Goal: Task Accomplishment & Management: Use online tool/utility

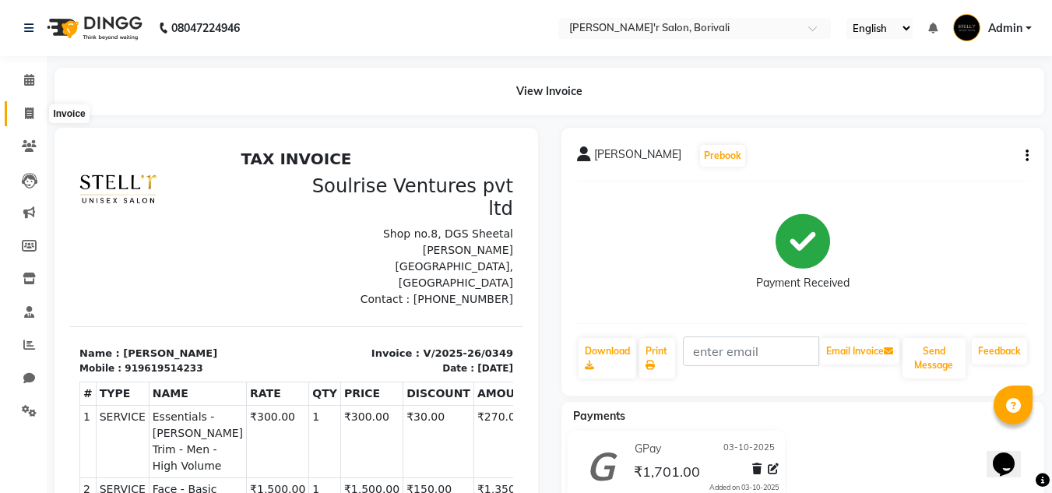
click at [30, 117] on icon at bounding box center [29, 114] width 9 height 12
select select "8737"
select select "service"
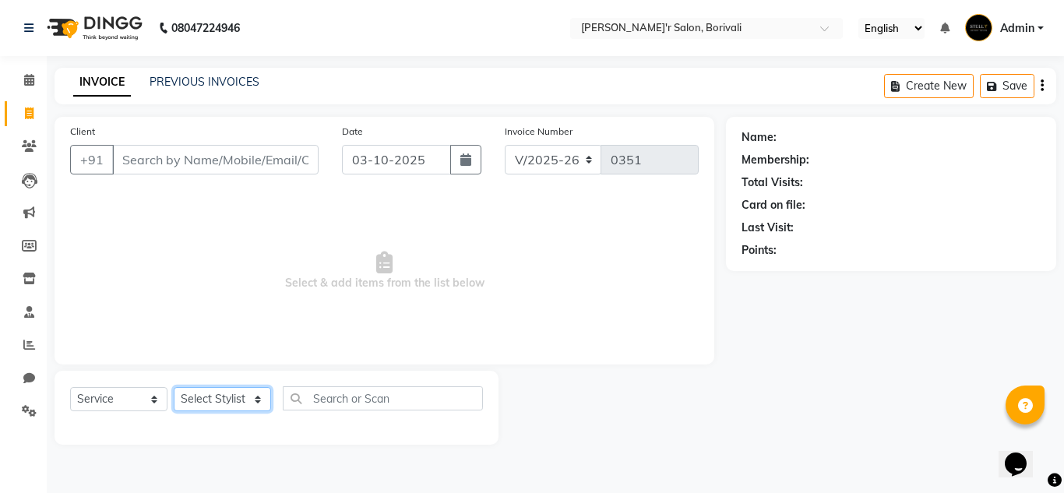
click at [219, 409] on select "Select Stylist [PERSON_NAME] Chote Laal [PERSON_NAME] [PERSON_NAME] [PERSON_NAM…" at bounding box center [222, 399] width 97 height 24
select select "89310"
click at [174, 387] on select "Select Stylist [PERSON_NAME] Chote Laal [PERSON_NAME] [PERSON_NAME] [PERSON_NAM…" at bounding box center [222, 399] width 97 height 24
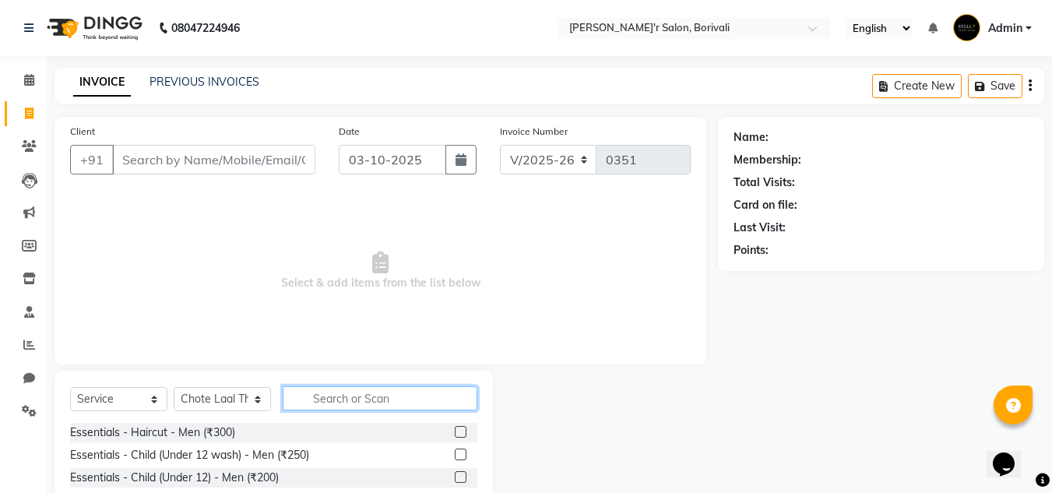
click at [371, 404] on input "text" at bounding box center [380, 398] width 195 height 24
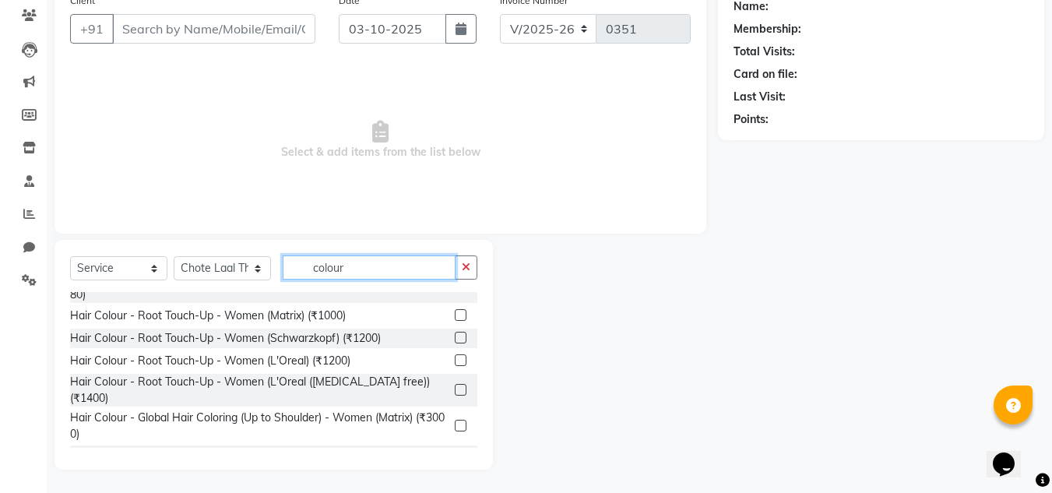
scroll to position [312, 0]
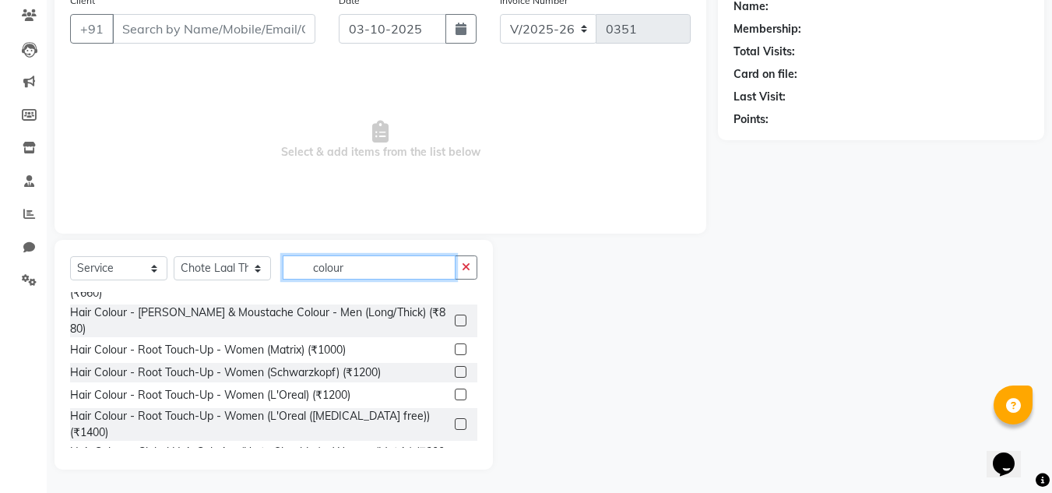
type input "colour"
click at [455, 418] on label at bounding box center [461, 424] width 12 height 12
click at [455, 420] on input "checkbox" at bounding box center [460, 425] width 10 height 10
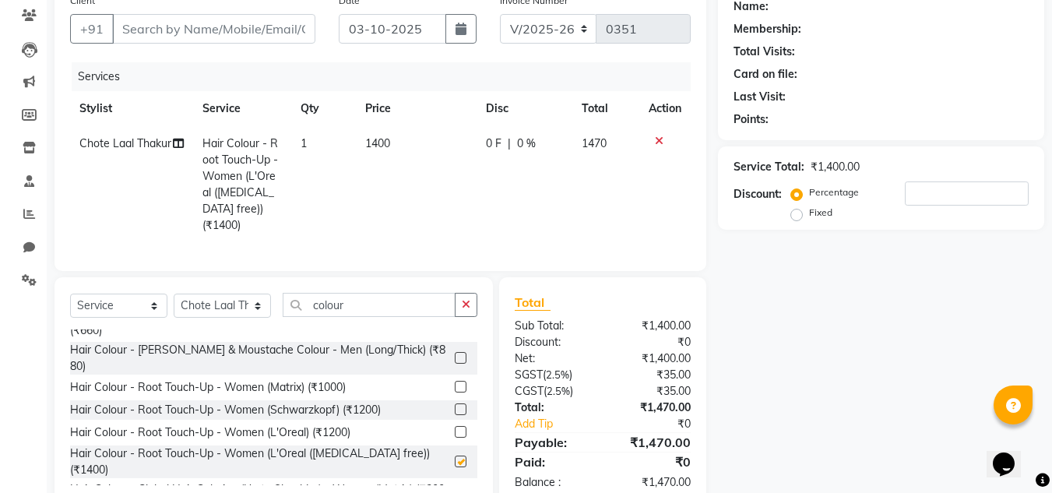
checkbox input "false"
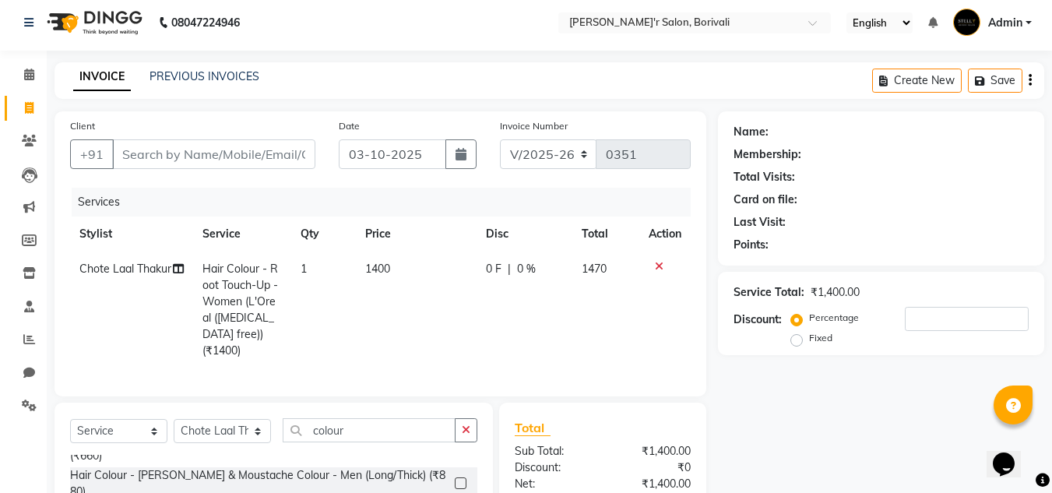
scroll to position [0, 0]
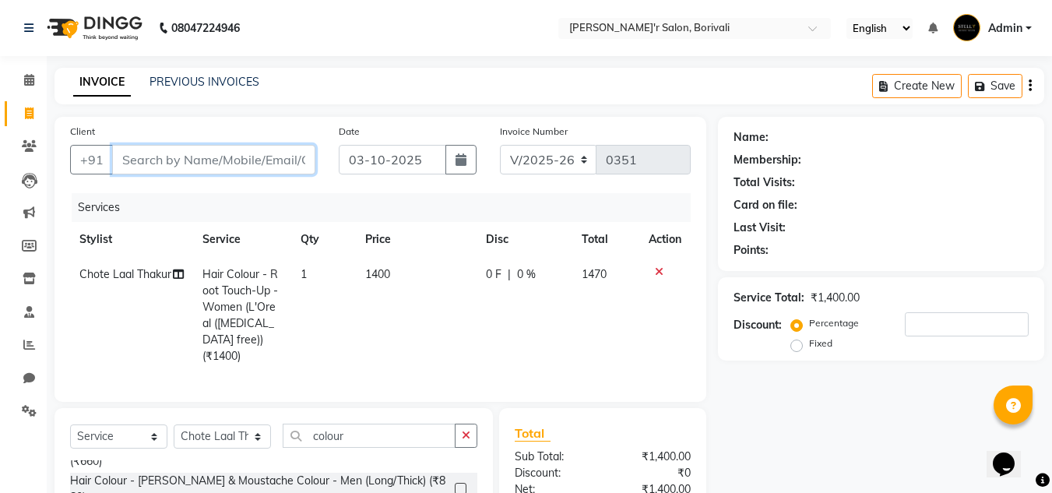
click at [228, 147] on input "Client" at bounding box center [213, 160] width 203 height 30
type input "s"
type input "0"
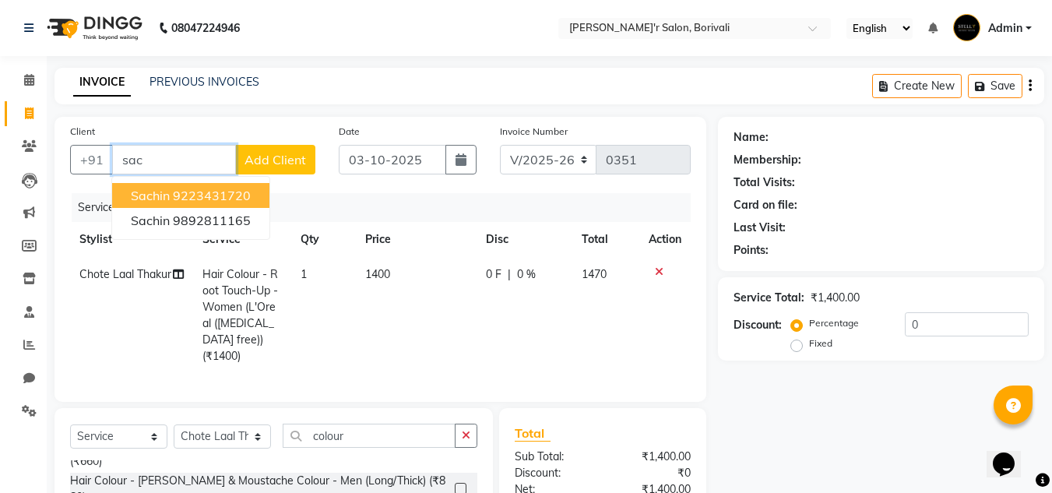
type input "sac"
click at [310, 195] on div "Services" at bounding box center [387, 207] width 631 height 29
